Goal: Transaction & Acquisition: Purchase product/service

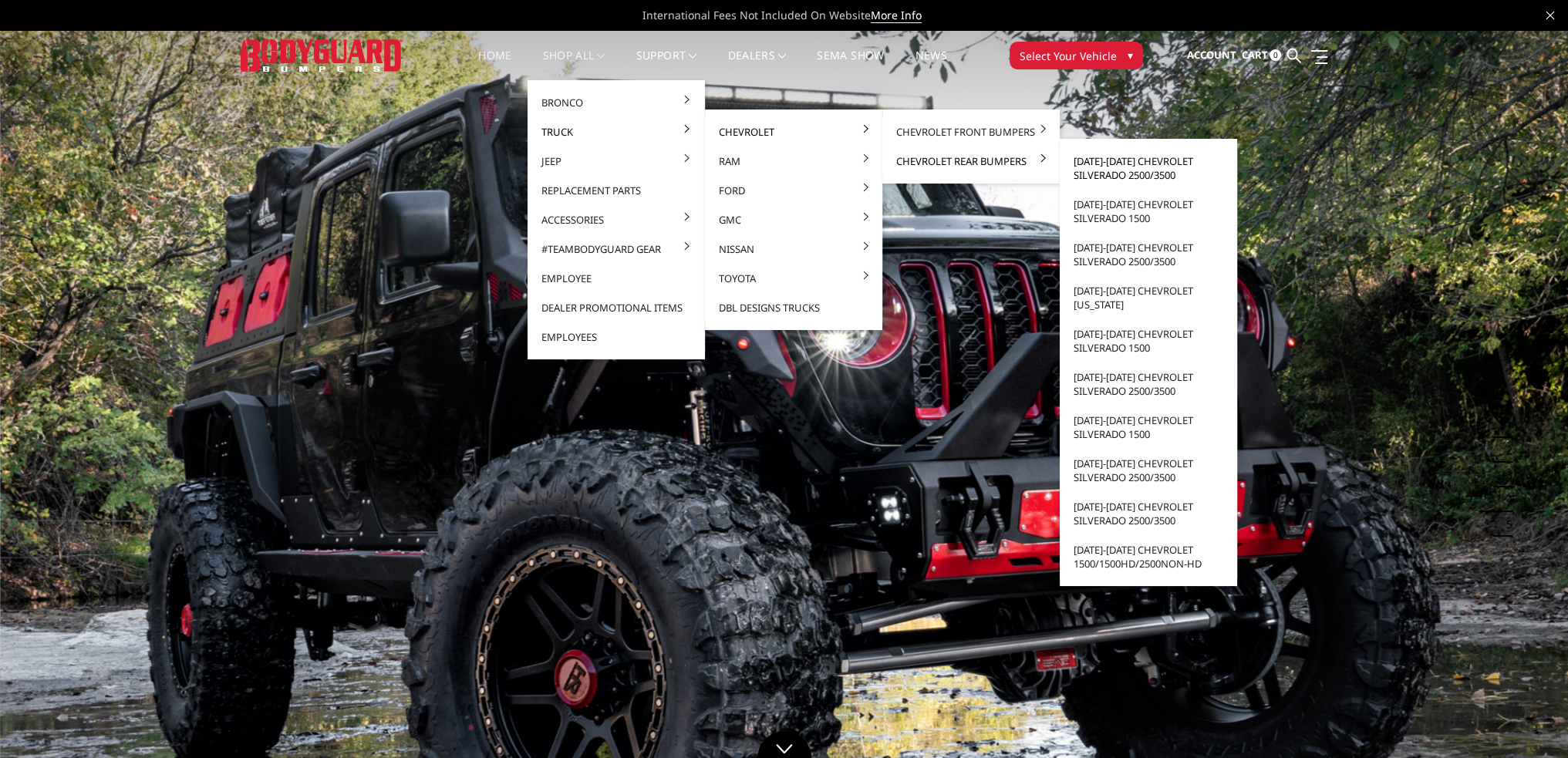
click at [1145, 169] on link "[DATE]-[DATE] Chevrolet Silverado 2500/3500" at bounding box center [1148, 169] width 165 height 43
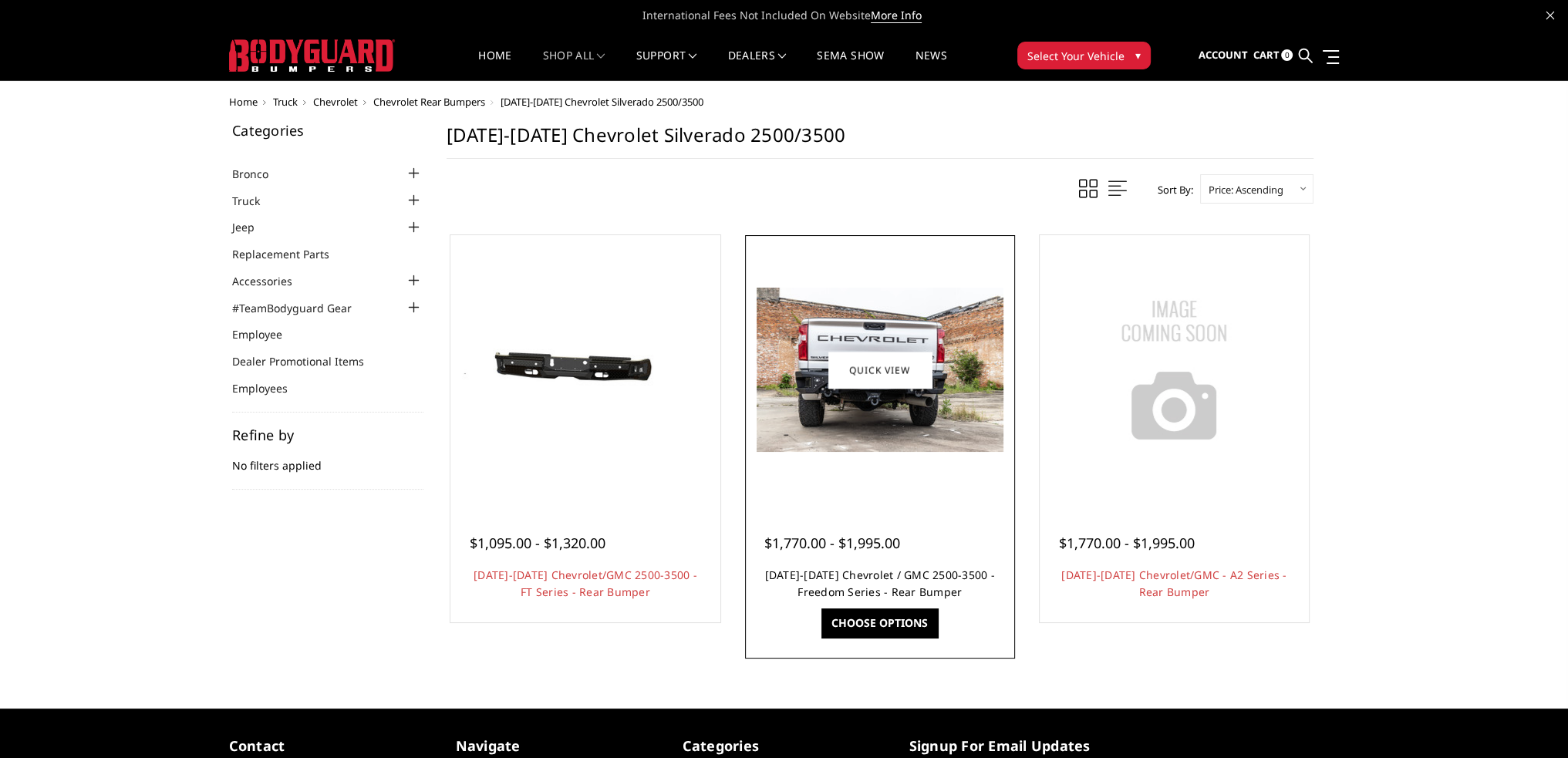
click at [859, 577] on link "2020-2025 Chevrolet / GMC 2500-3500 - Freedom Series - Rear Bumper" at bounding box center [880, 583] width 230 height 32
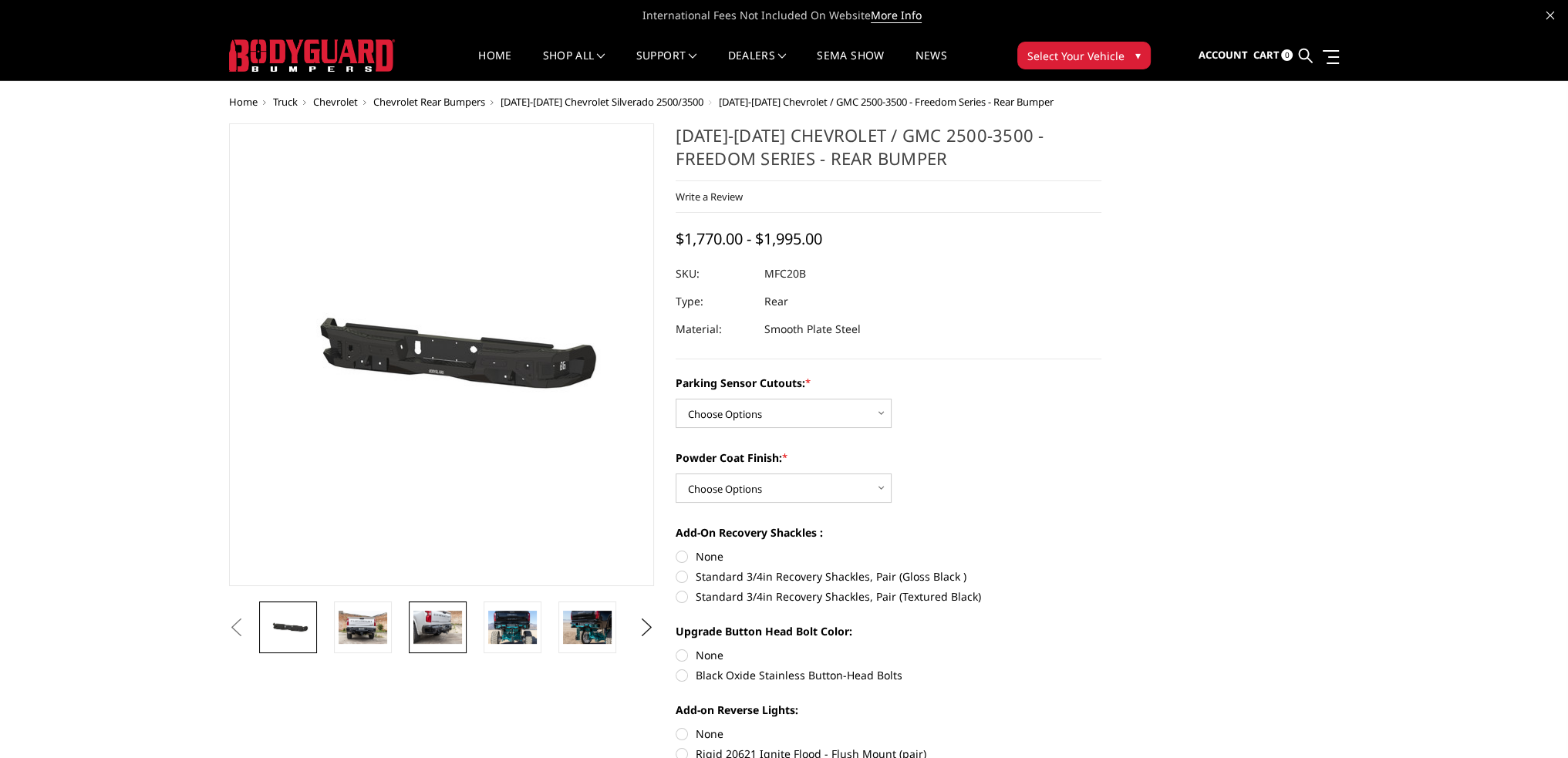
drag, startPoint x: 430, startPoint y: 622, endPoint x: 432, endPoint y: 606, distance: 16.1
click at [432, 622] on img at bounding box center [438, 627] width 49 height 32
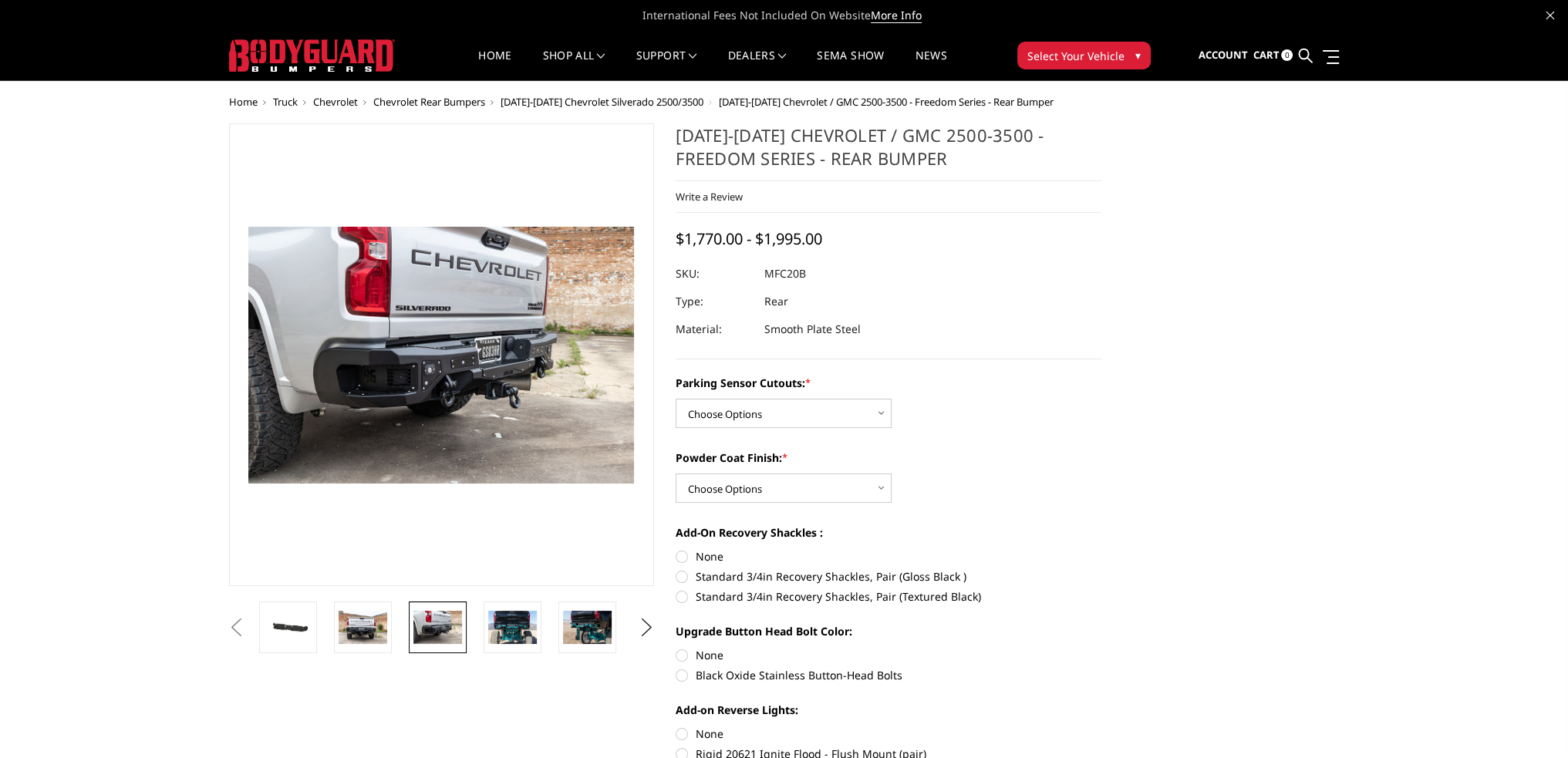
click at [414, 382] on img at bounding box center [479, 342] width 987 height 659
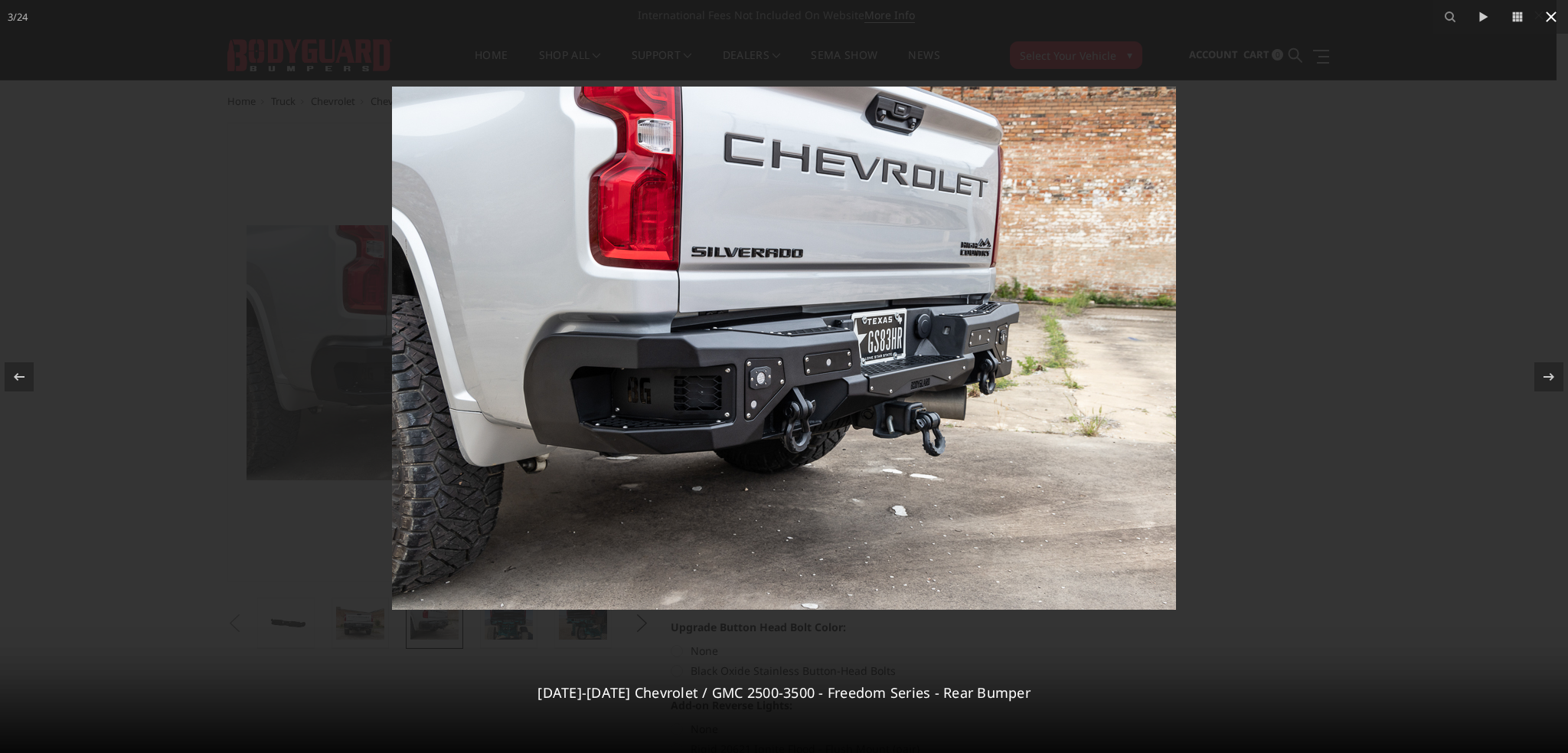
click at [1552, 22] on icon at bounding box center [1551, 17] width 19 height 19
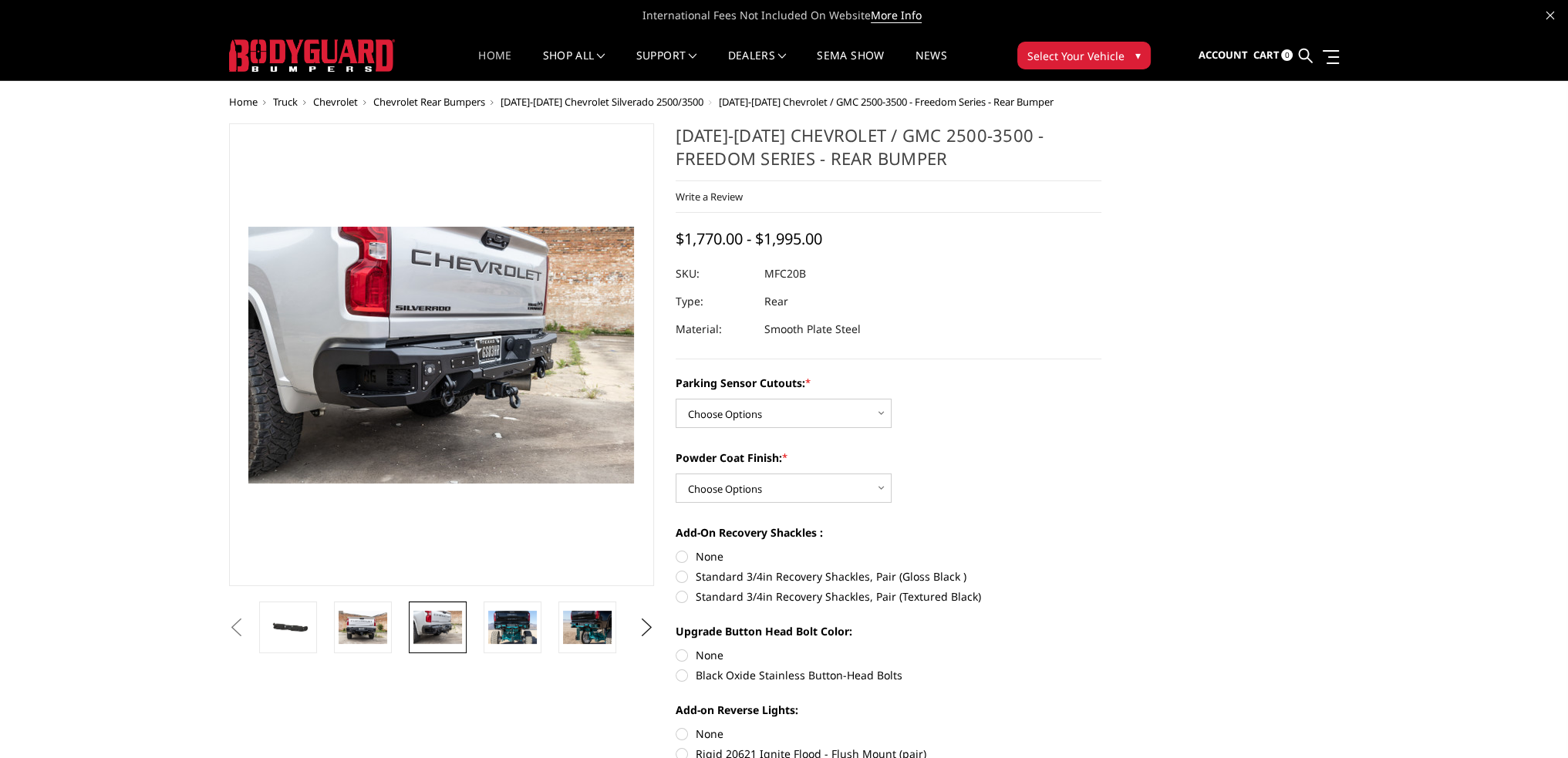
click at [486, 64] on link "Home" at bounding box center [494, 65] width 33 height 30
